Goal: Find specific page/section: Find specific page/section

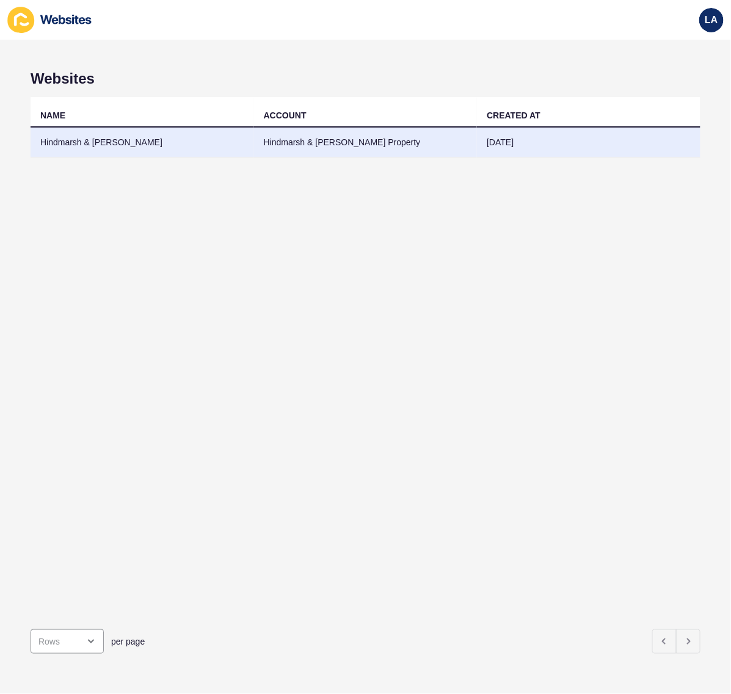
click at [467, 136] on td "Hindmarsh & [PERSON_NAME] Property" at bounding box center [366, 143] width 224 height 30
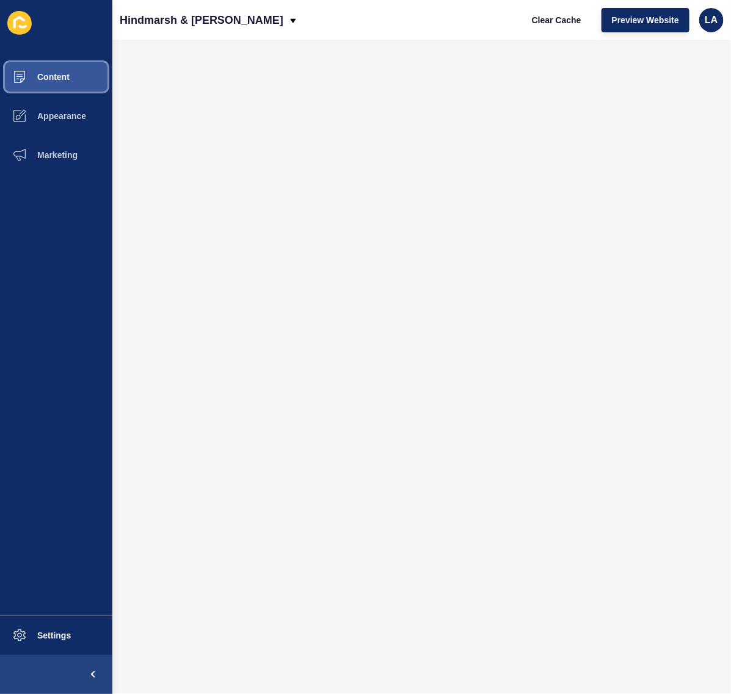
click at [62, 84] on button "Content" at bounding box center [56, 76] width 112 height 39
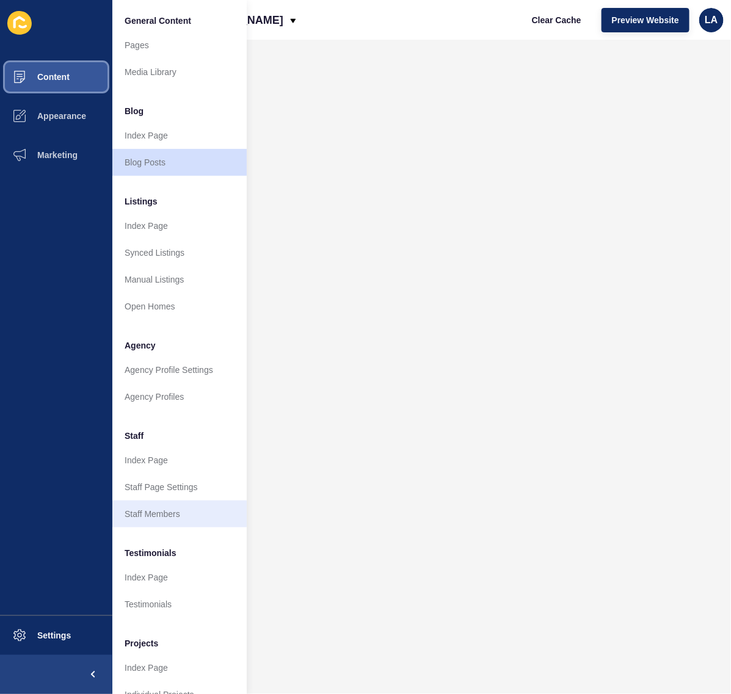
scroll to position [32, 0]
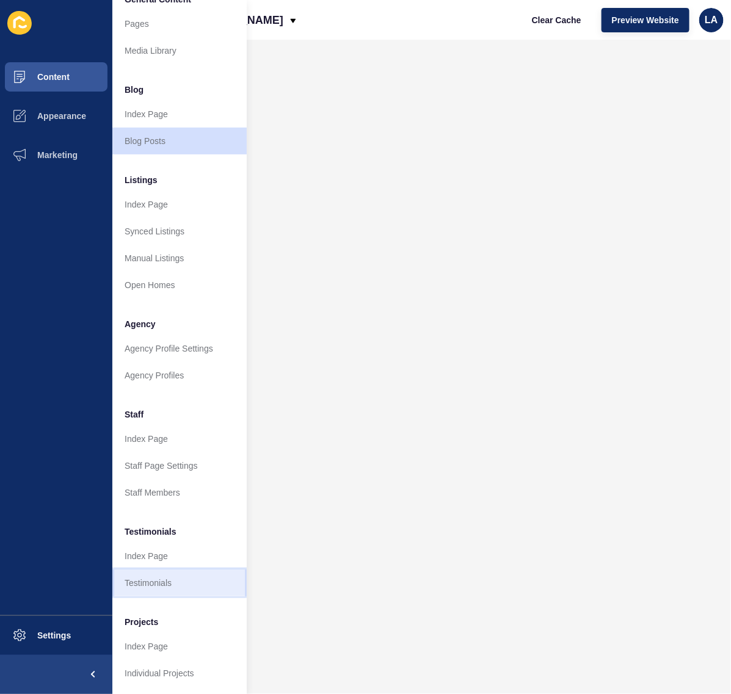
click at [182, 570] on link "Testimonials" at bounding box center [179, 583] width 134 height 27
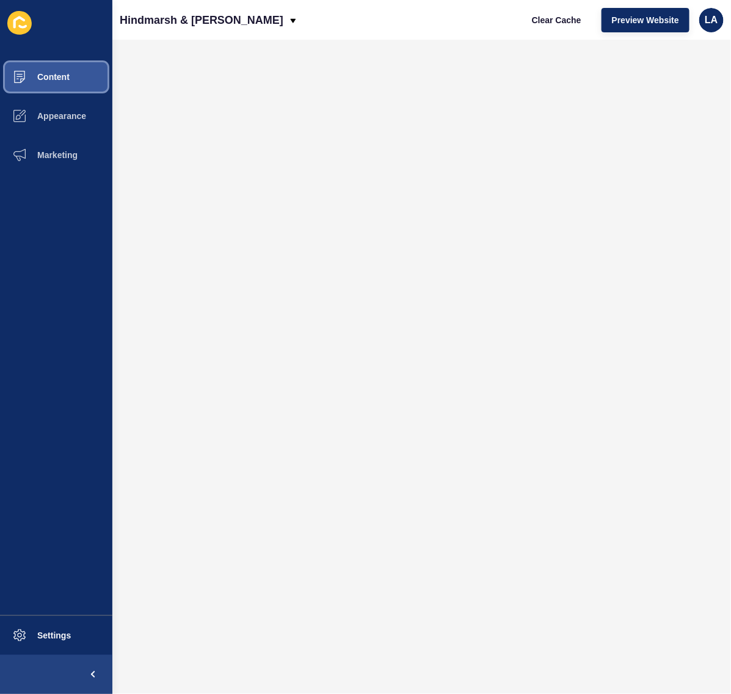
click at [78, 83] on button "Content" at bounding box center [56, 76] width 112 height 39
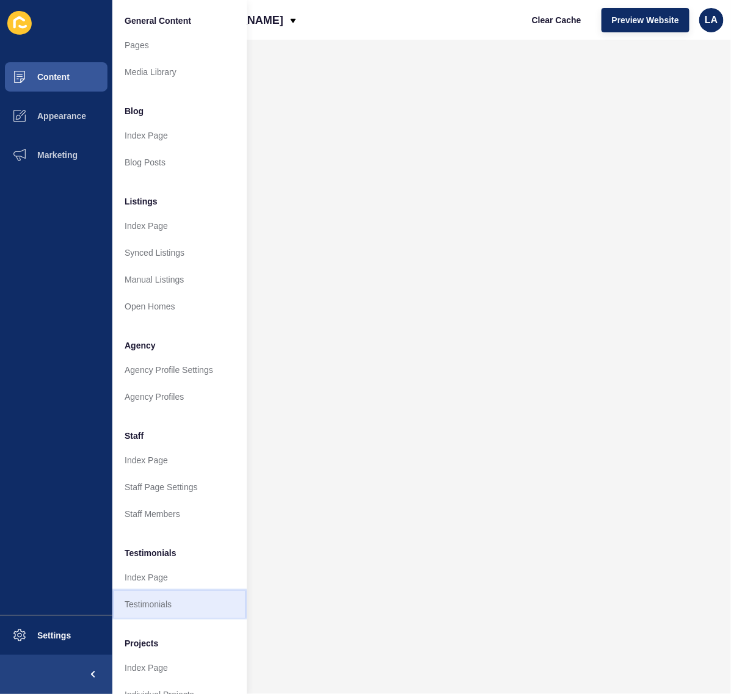
click at [188, 606] on link "Testimonials" at bounding box center [179, 604] width 134 height 27
